Goal: Information Seeking & Learning: Learn about a topic

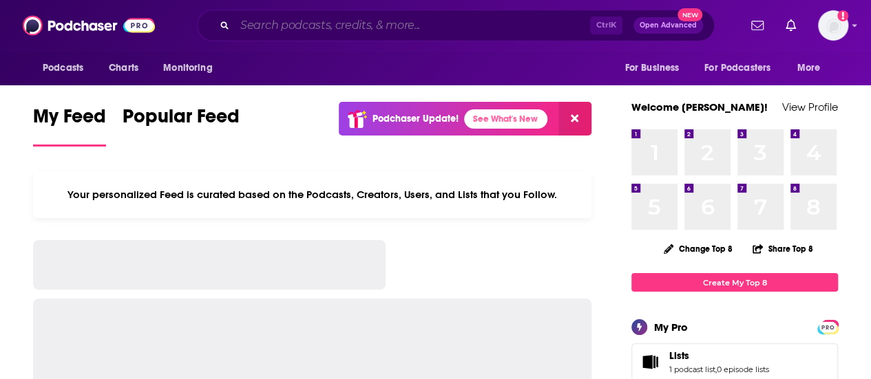
click at [239, 24] on input "Search podcasts, credits, & more..." at bounding box center [412, 25] width 355 height 22
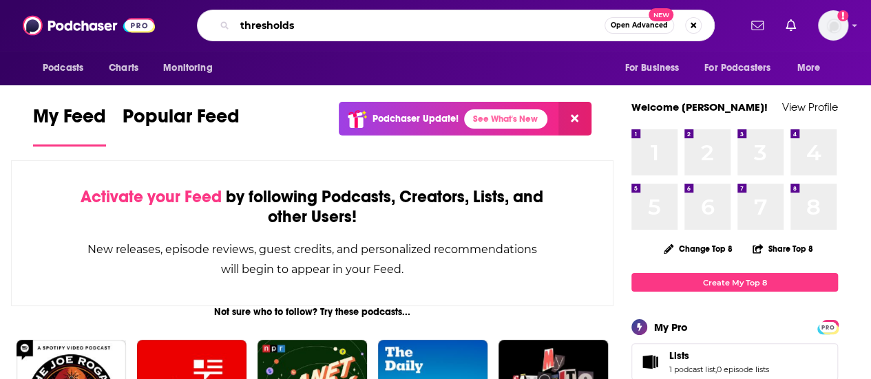
type input "thresholds"
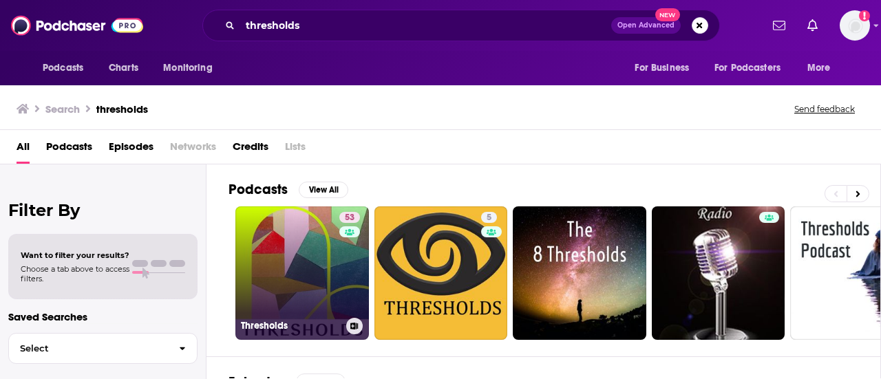
click at [306, 221] on link "53 Thresholds" at bounding box center [302, 274] width 134 height 134
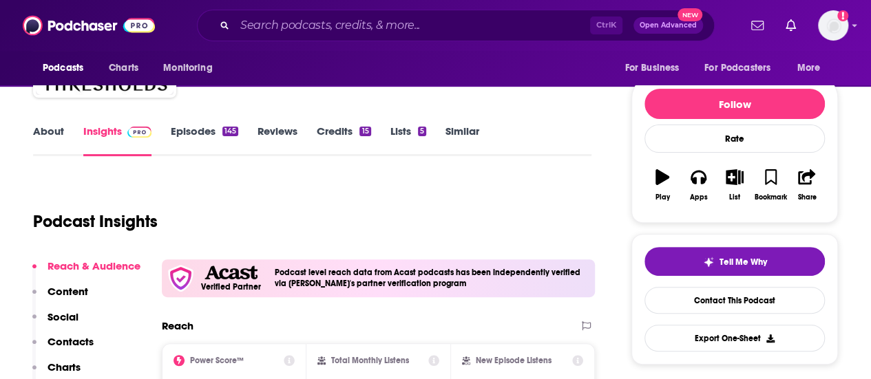
scroll to position [207, 0]
